Goal: Task Accomplishment & Management: Use online tool/utility

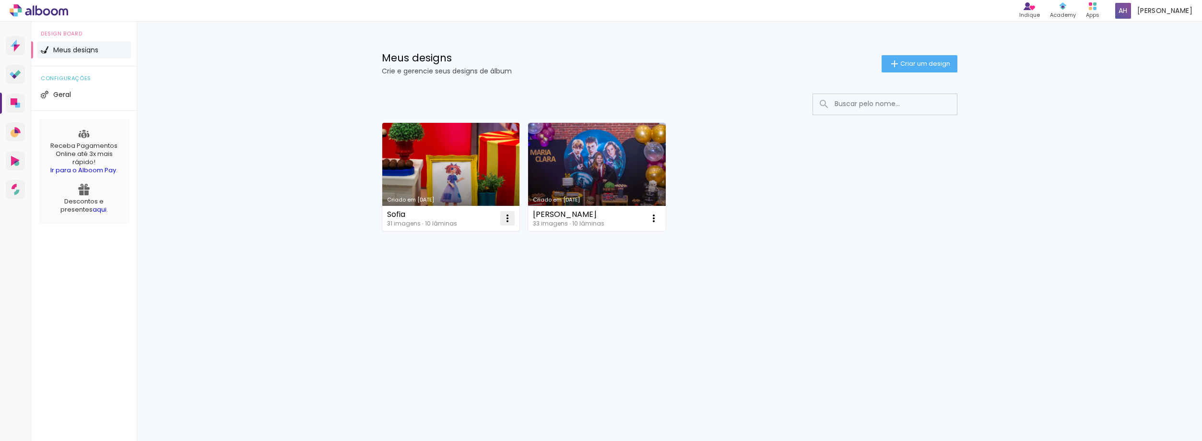
click at [508, 222] on iron-icon at bounding box center [508, 219] width 12 height 12
click at [456, 284] on span "Excluir" at bounding box center [453, 281] width 21 height 7
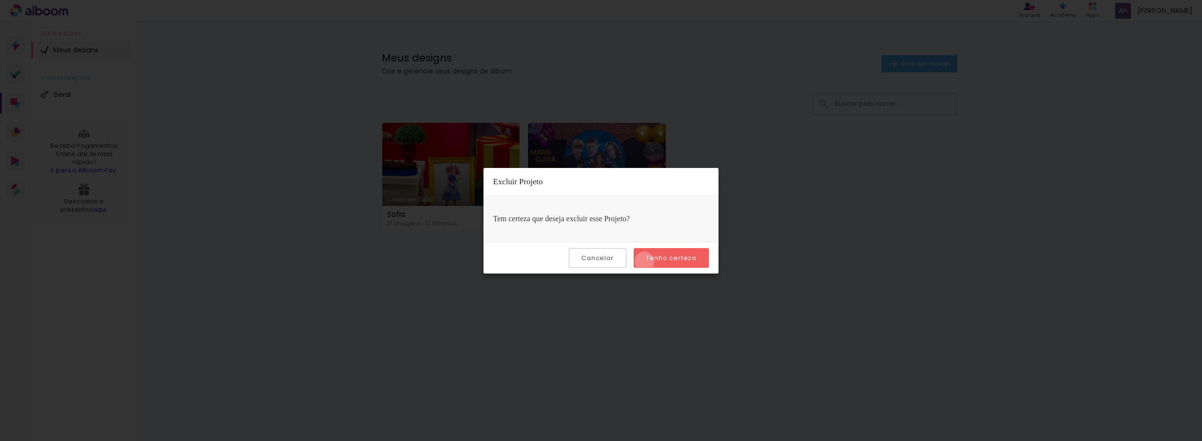
click at [646, 261] on paper-button "Tenho certeza" at bounding box center [671, 258] width 75 height 20
click at [0, 0] on slot "Tenho certeza" at bounding box center [0, 0] width 0 height 0
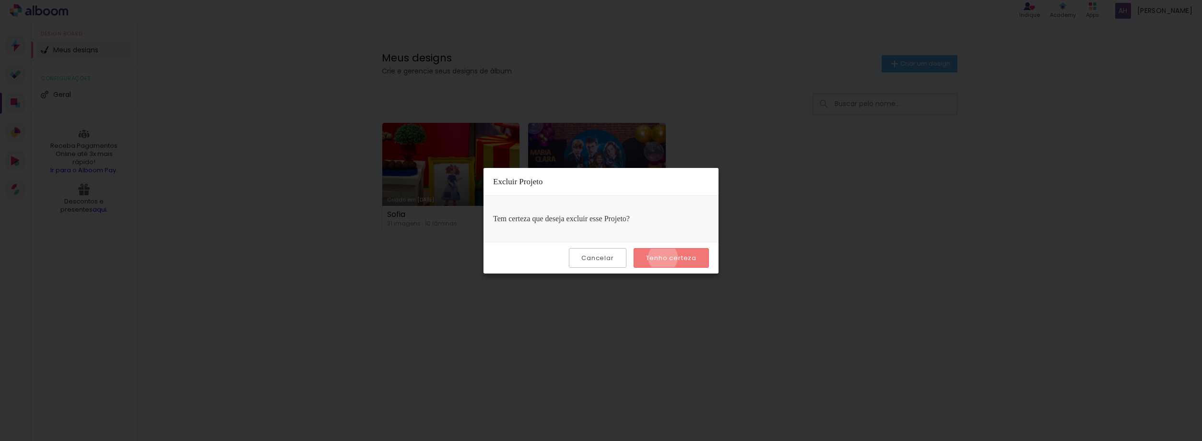
click at [0, 0] on slot "Tenho certeza" at bounding box center [0, 0] width 0 height 0
click at [0, 0] on slot "Cancelar" at bounding box center [0, 0] width 0 height 0
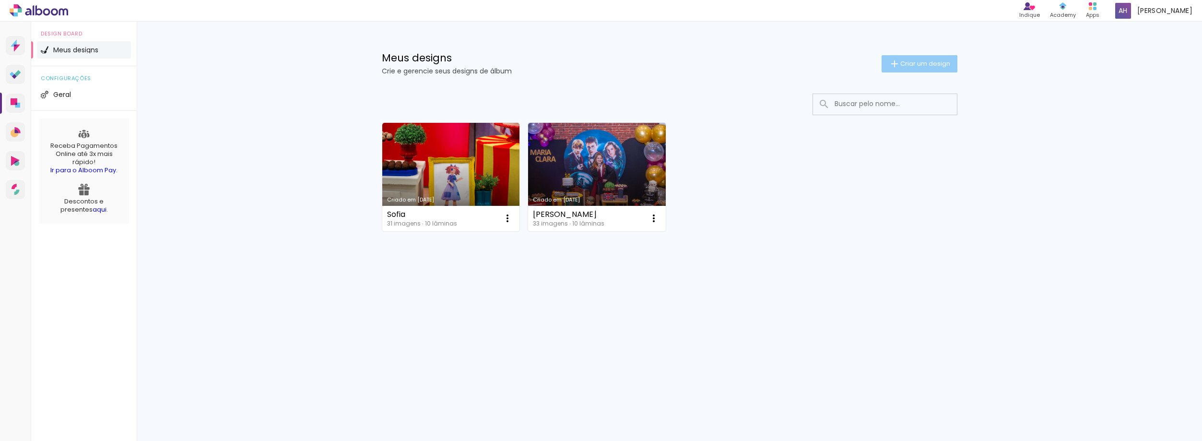
click at [902, 61] on span "Criar um design" at bounding box center [925, 63] width 50 height 6
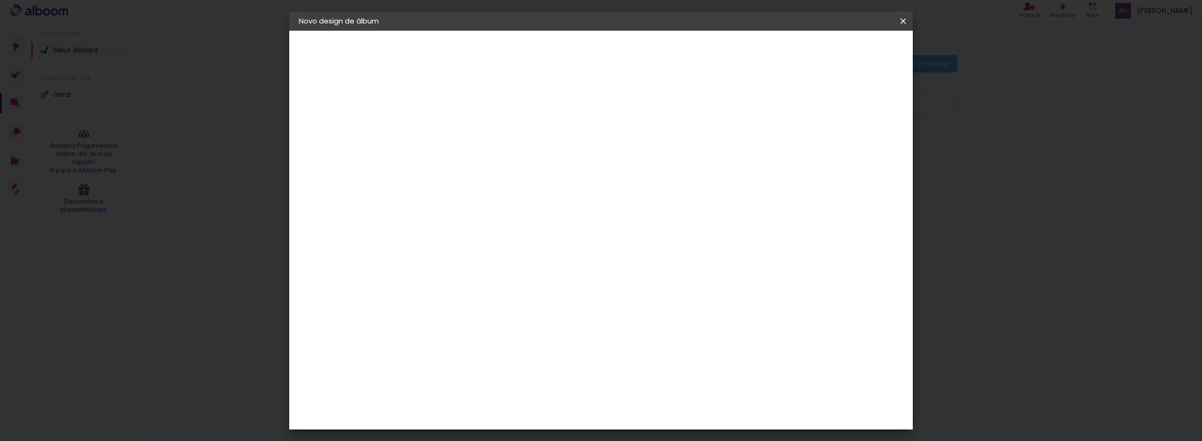
click at [456, 132] on input at bounding box center [456, 128] width 0 height 15
type input "MEI"
type paper-input "MEI"
click at [554, 50] on paper-button "Avançar" at bounding box center [530, 51] width 47 height 16
click at [510, 182] on input at bounding box center [480, 183] width 97 height 12
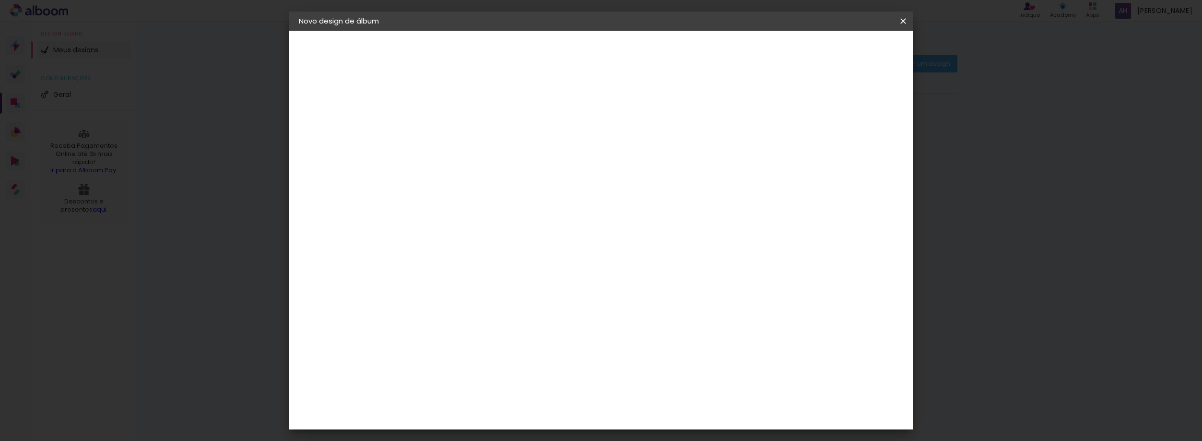
type input "phoo"
type paper-input "phoo"
click at [509, 181] on input "phoo" at bounding box center [471, 183] width 78 height 12
drag, startPoint x: 508, startPoint y: 184, endPoint x: 390, endPoint y: 180, distance: 118.1
click at [390, 31] on quentale-album-spec "Iniciar design Iniciar design" at bounding box center [601, 31] width 624 height 0
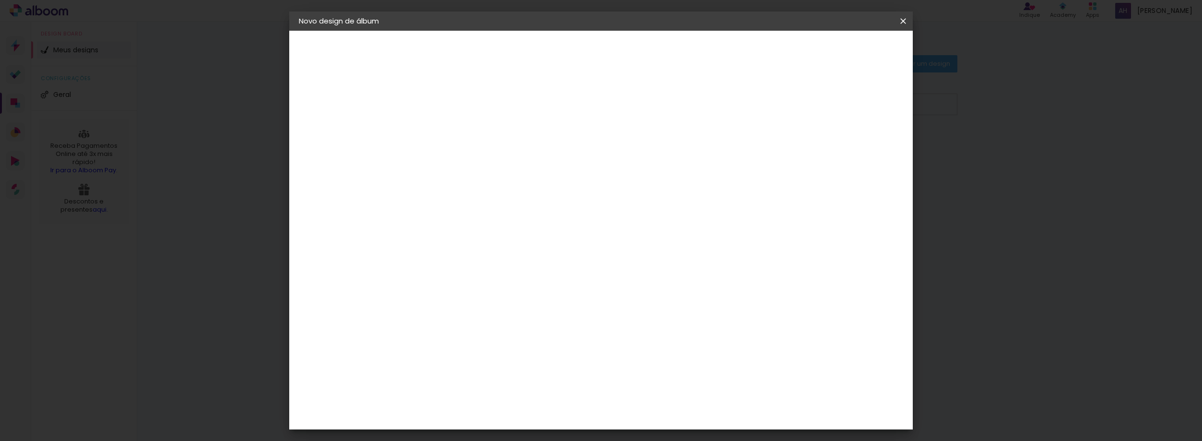
paste input "to"
type input "phooto"
type paper-input "phooto"
click at [465, 154] on input "[GEOGRAPHIC_DATA]" at bounding box center [467, 153] width 70 height 12
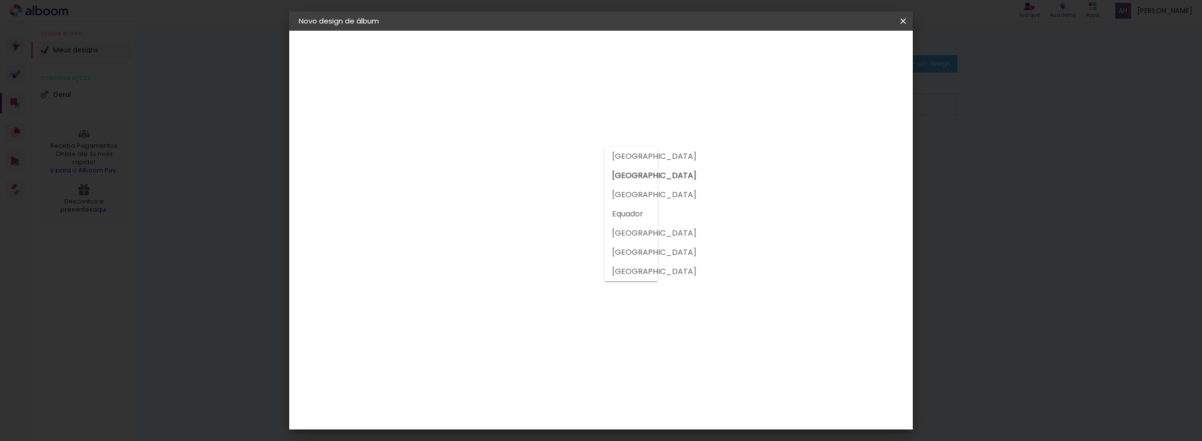
click at [502, 112] on div "Fornecedor Escolha um fornecedor ou avance com o tamanho livre. Voltar Avançar" at bounding box center [519, 72] width 210 height 82
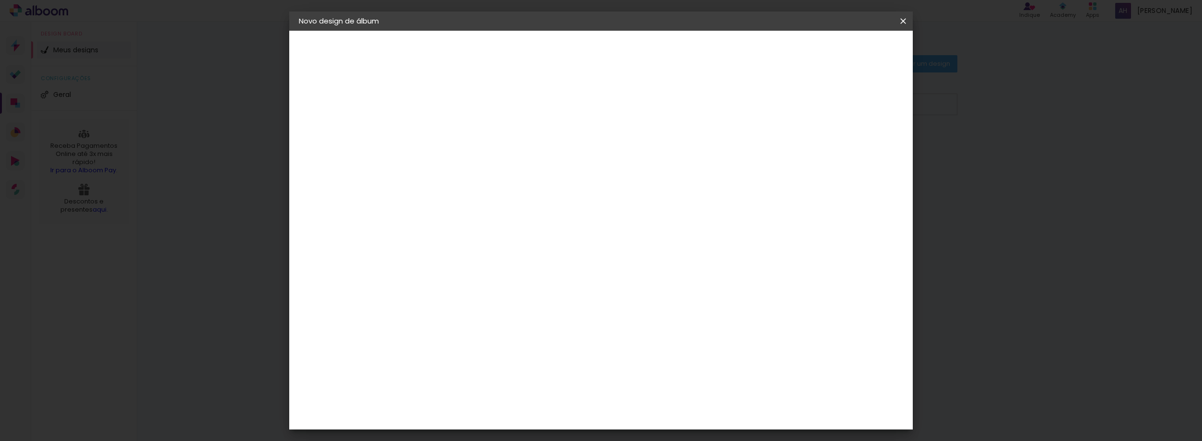
click at [610, 149] on paper-item "Tamanho Livre" at bounding box center [566, 145] width 85 height 21
click at [0, 0] on slot "Avançar" at bounding box center [0, 0] width 0 height 0
click at [562, 147] on span "30" at bounding box center [560, 150] width 16 height 14
click at [563, 150] on span "30" at bounding box center [560, 150] width 16 height 14
drag, startPoint x: 563, startPoint y: 150, endPoint x: 547, endPoint y: 150, distance: 15.8
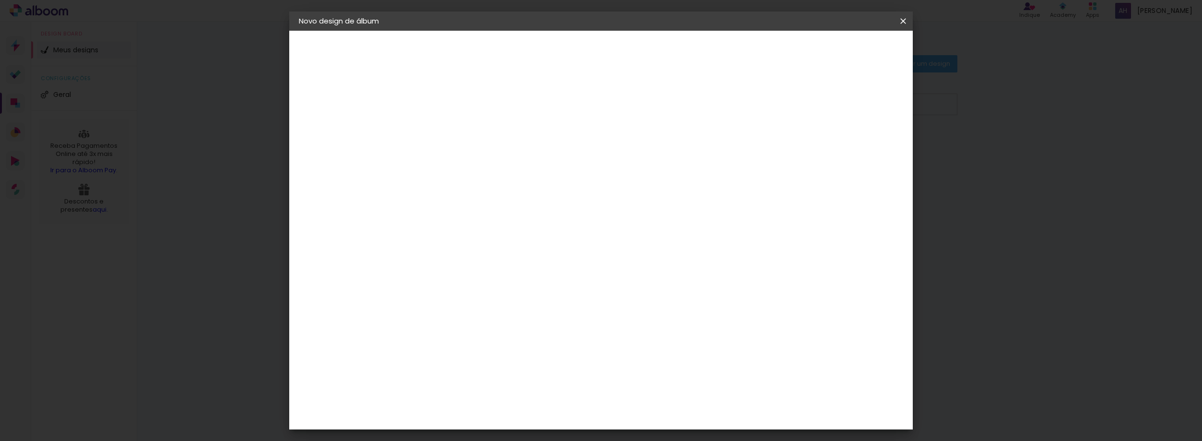
click at [547, 150] on div "30 cm" at bounding box center [566, 150] width 189 height 24
click at [796, 107] on div at bounding box center [791, 110] width 9 height 9
type paper-checkbox "on"
click at [796, 107] on div at bounding box center [791, 110] width 9 height 9
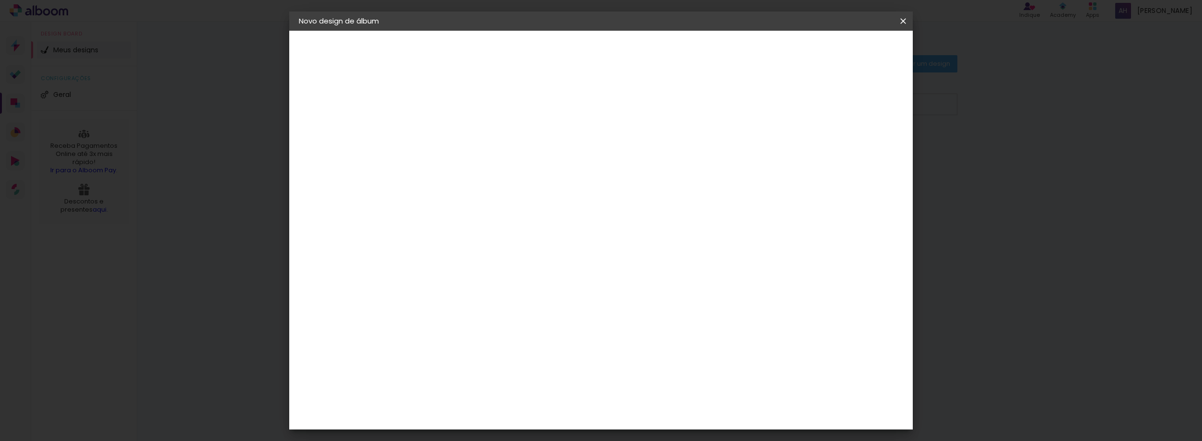
click at [664, 309] on input "60" at bounding box center [654, 309] width 25 height 14
drag, startPoint x: 664, startPoint y: 309, endPoint x: 651, endPoint y: 308, distance: 12.5
click at [651, 308] on input "60" at bounding box center [654, 309] width 25 height 14
click at [433, 181] on input "30" at bounding box center [425, 182] width 25 height 14
drag, startPoint x: 447, startPoint y: 180, endPoint x: 415, endPoint y: 180, distance: 31.2
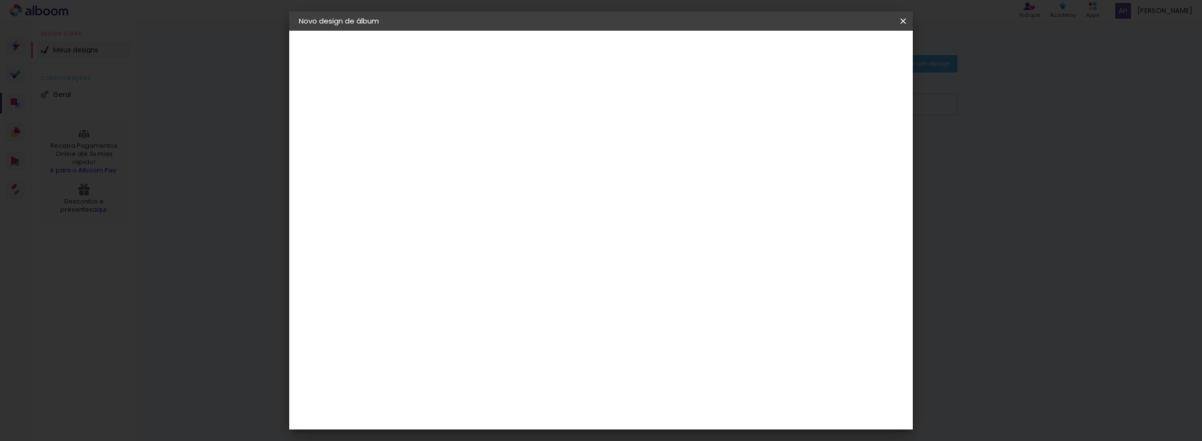
click at [415, 180] on div "30" at bounding box center [431, 182] width 36 height 14
click at [438, 180] on div "cm" at bounding box center [444, 182] width 12 height 14
click at [425, 184] on input "30" at bounding box center [425, 182] width 25 height 14
drag, startPoint x: 435, startPoint y: 178, endPoint x: 410, endPoint y: 177, distance: 24.5
click at [410, 31] on quentale-album-spec "Iniciar design Iniciar design" at bounding box center [601, 31] width 624 height 0
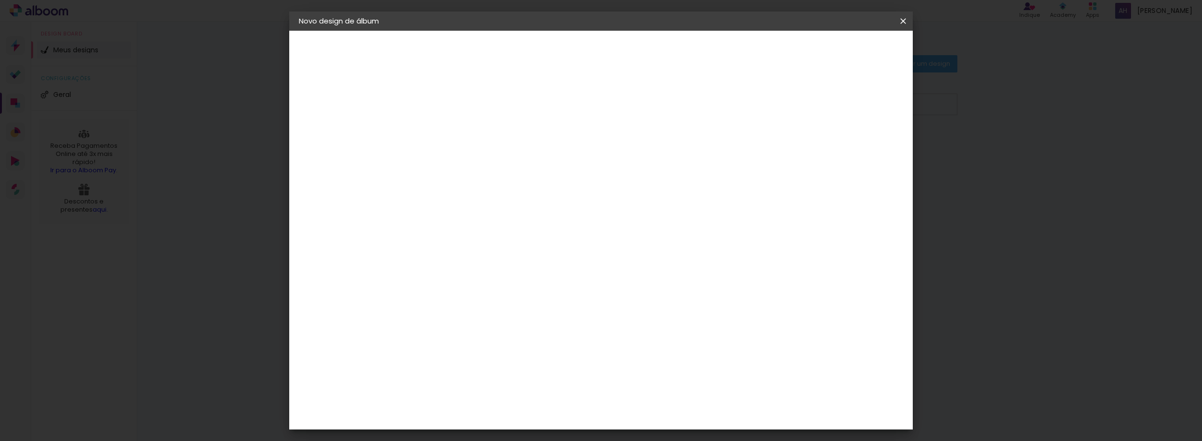
type input "3"
type input "28"
type paper-input "28"
click at [565, 242] on span "30" at bounding box center [560, 241] width 16 height 14
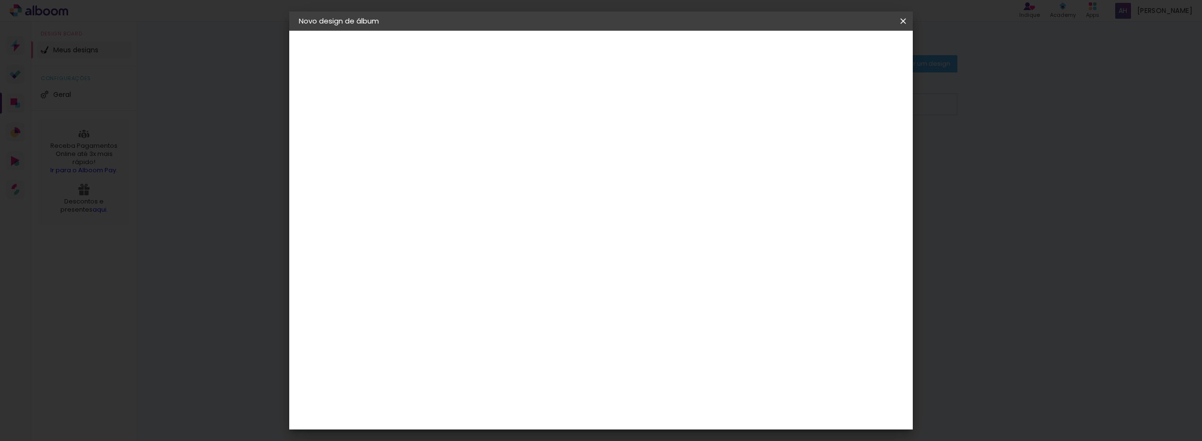
scroll to position [91, 0]
drag, startPoint x: 666, startPoint y: 386, endPoint x: 650, endPoint y: 385, distance: 15.8
click at [650, 385] on input "60" at bounding box center [654, 387] width 25 height 14
type input "42"
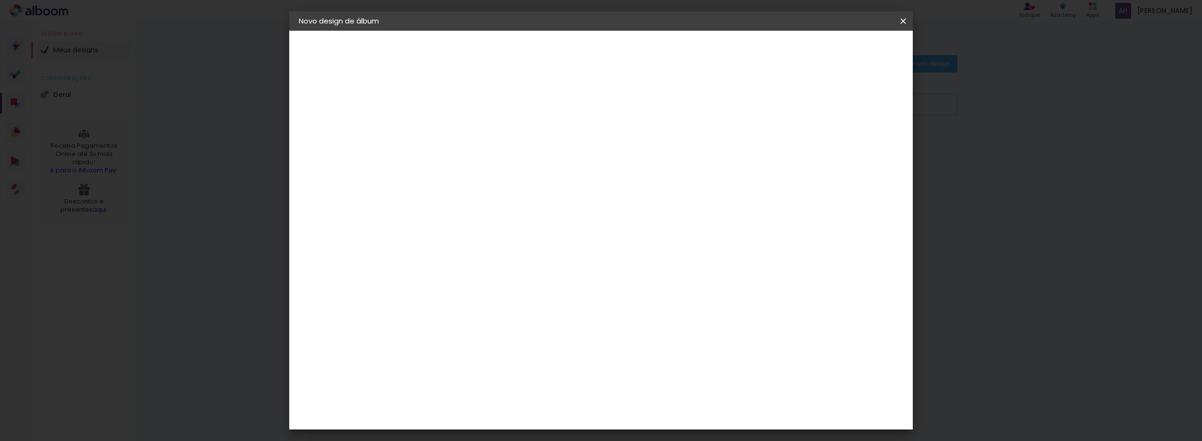
type paper-input "42"
click at [431, 110] on paper-input-container "Espaço entre fotos 2 mm" at bounding box center [456, 111] width 55 height 22
type input "3"
type paper-input "3"
click at [476, 130] on div "21 cm cm cm mm A maioria das encadernadoras sugere 5mm de sangria." at bounding box center [640, 159] width 453 height 77
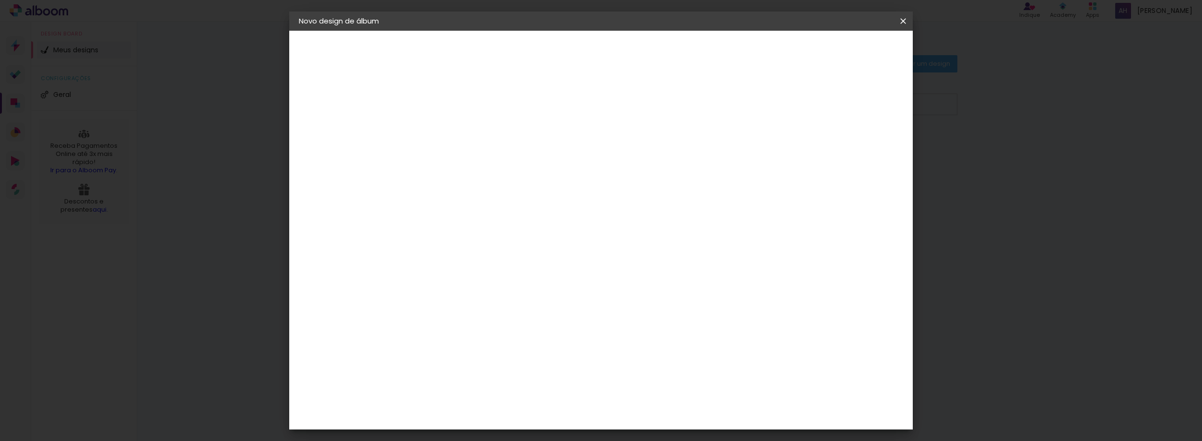
drag, startPoint x: 851, startPoint y: 310, endPoint x: 844, endPoint y: 310, distance: 6.2
click at [844, 310] on input "5" at bounding box center [850, 308] width 17 height 14
click at [825, 154] on div "21 cm cm cm mm A maioria das encadernadoras sugere 5mm de sangria." at bounding box center [640, 159] width 453 height 77
click at [853, 44] on paper-button "Iniciar design" at bounding box center [821, 51] width 63 height 16
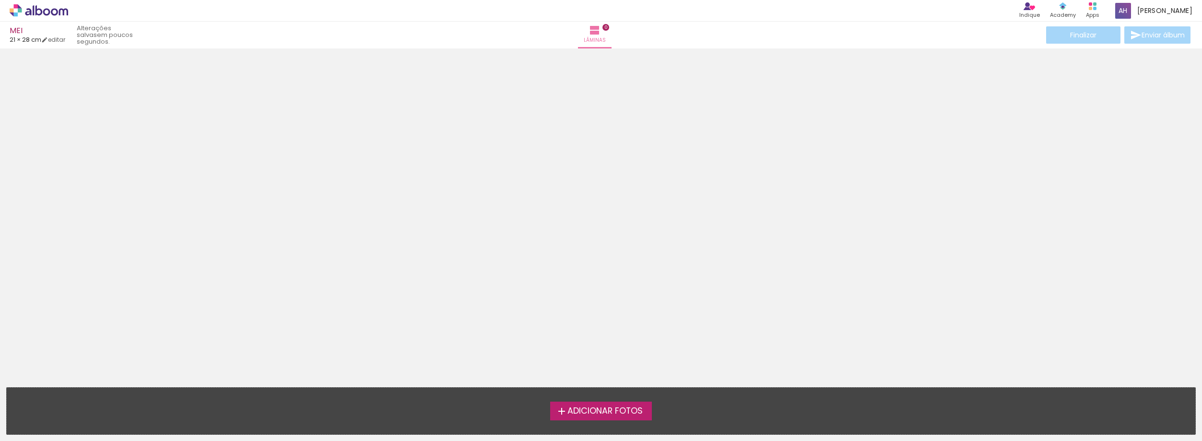
scroll to position [30, 0]
